Goal: Find specific page/section: Find specific page/section

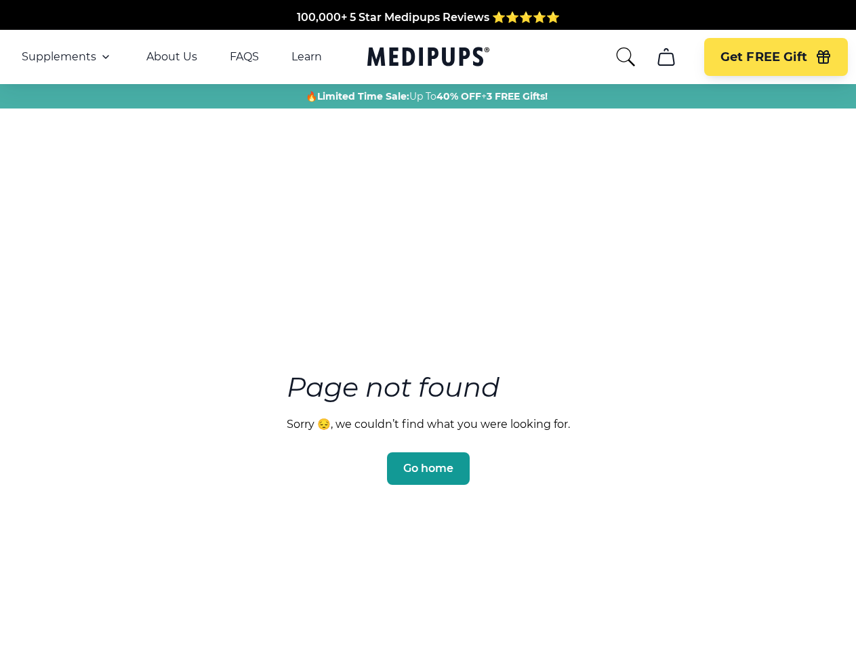
click at [428, 325] on section "Page not found Sorry 😔, we couldn’t find what you were looking for. Go home" at bounding box center [428, 396] width 856 height 521
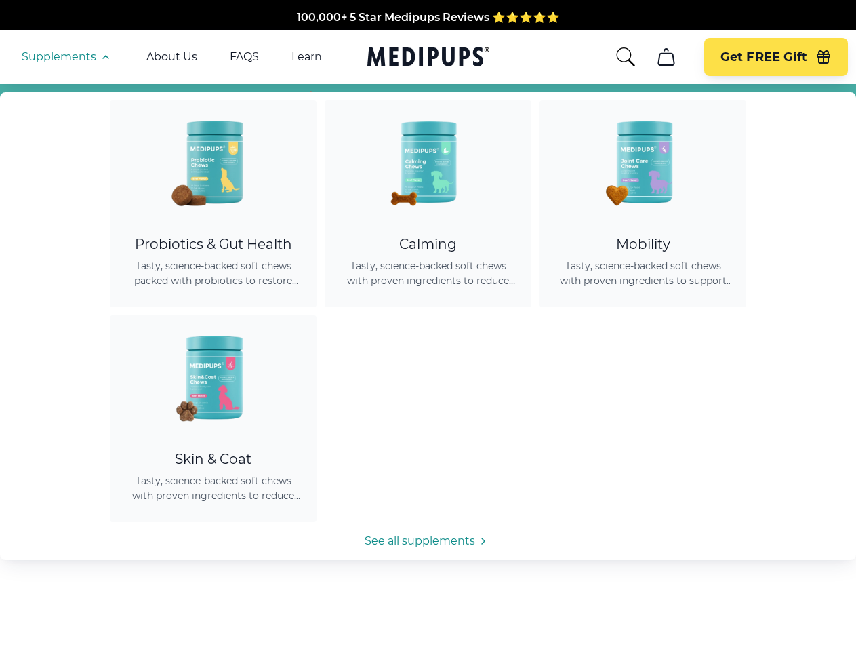
click at [67, 57] on span "Supplements" at bounding box center [59, 57] width 75 height 14
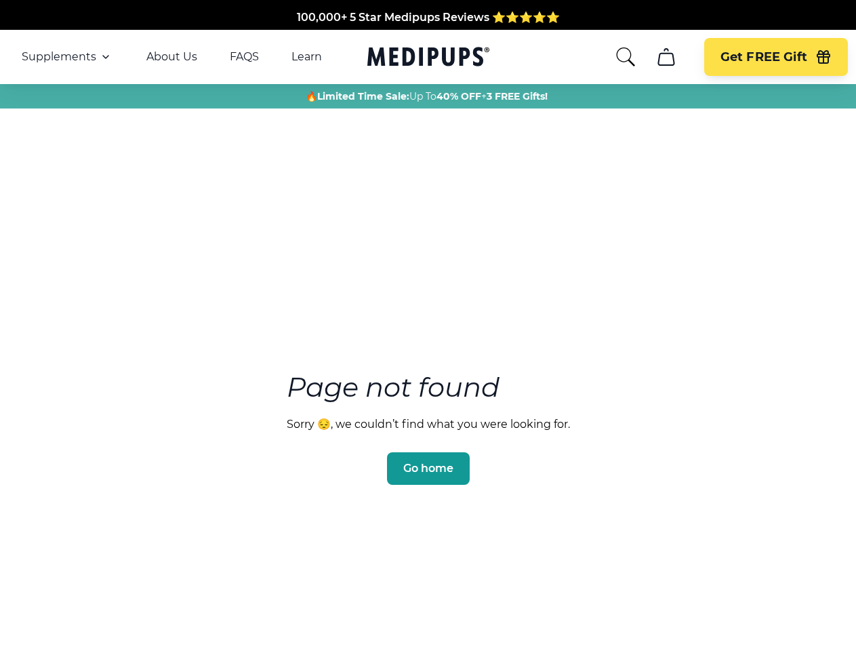
click at [104, 57] on icon "button" at bounding box center [106, 57] width 16 height 16
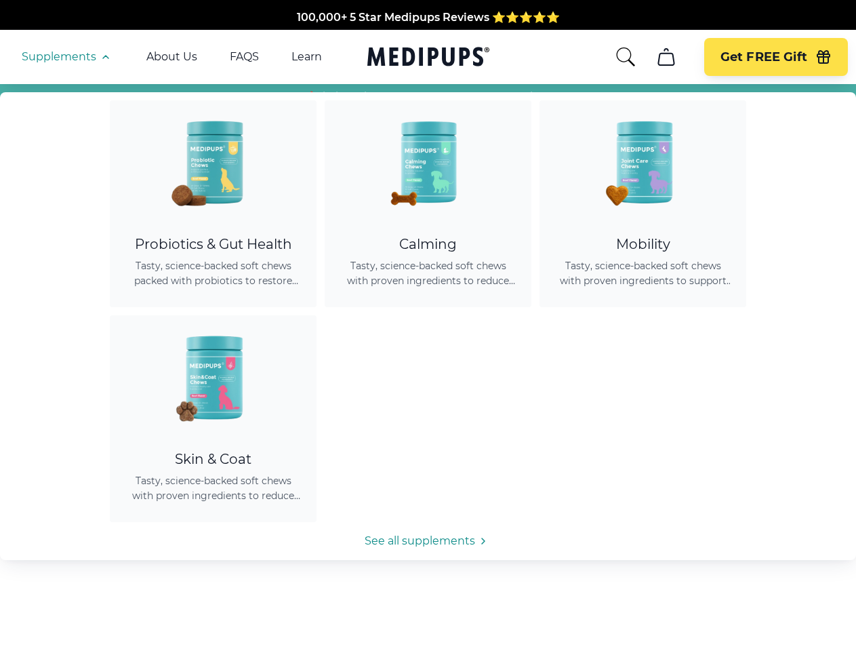
click at [625, 57] on icon "search" at bounding box center [626, 57] width 22 height 22
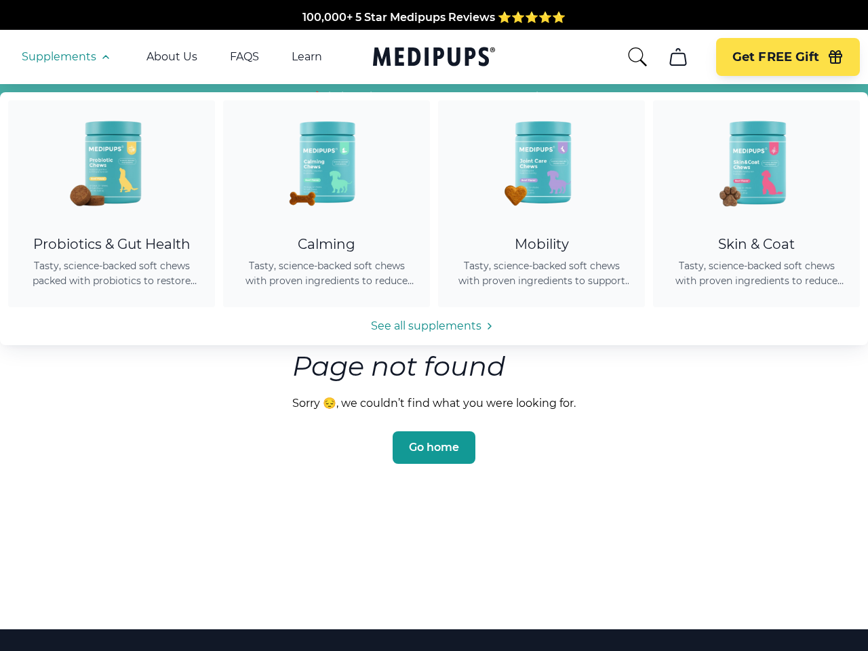
click at [667, 57] on icon "cart" at bounding box center [678, 57] width 22 height 22
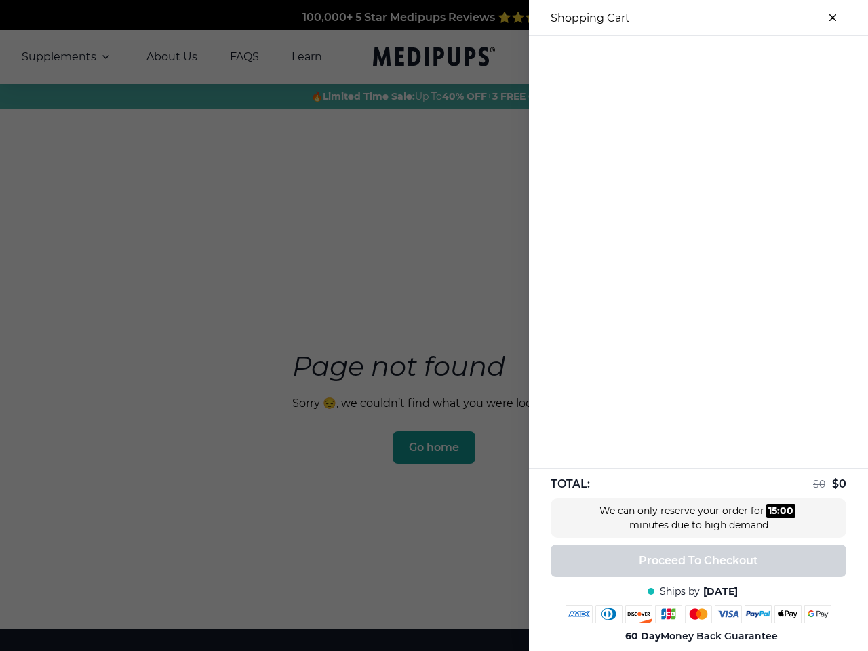
click at [666, 57] on div at bounding box center [434, 325] width 868 height 651
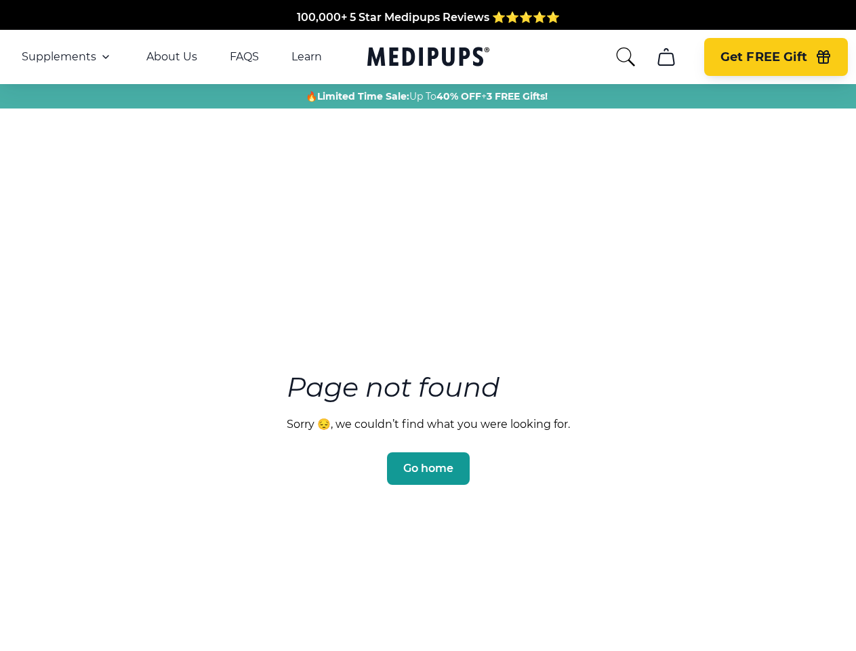
click at [776, 57] on span "Get FREE Gift" at bounding box center [764, 58] width 87 height 16
click at [824, 57] on icon "button" at bounding box center [824, 58] width 12 height 9
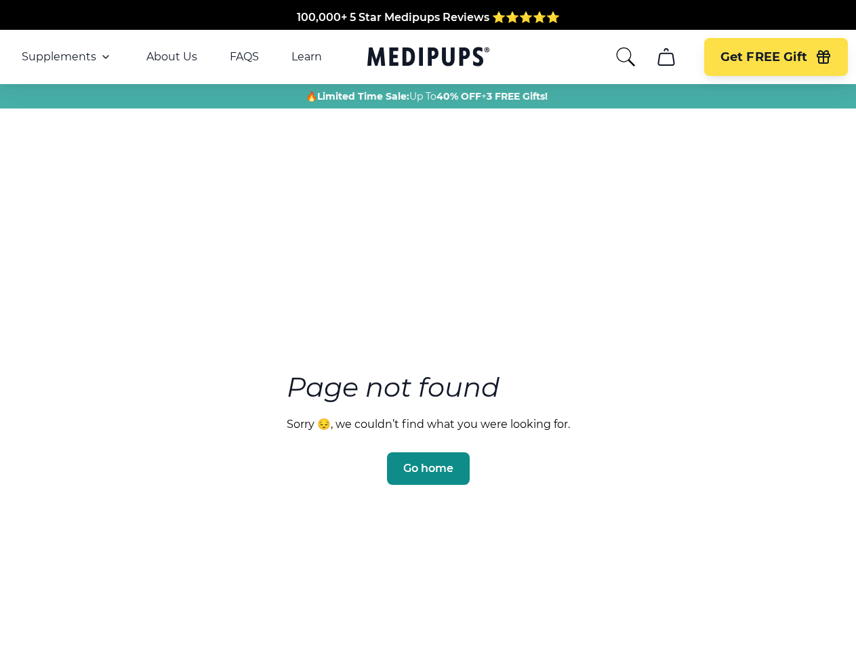
click at [428, 462] on span "Go home" at bounding box center [428, 469] width 50 height 14
